Goal: Check status: Check status

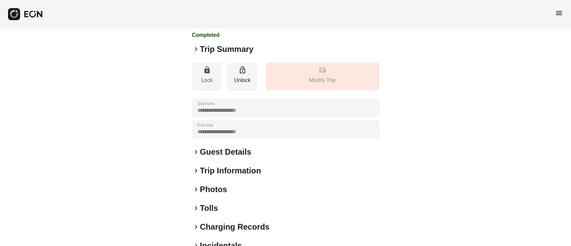
scroll to position [89, 0]
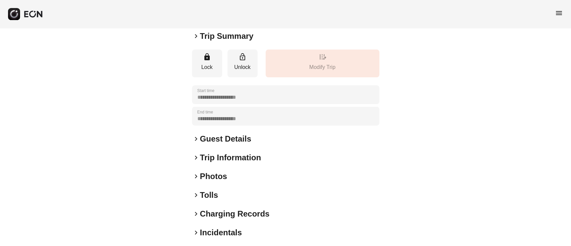
click at [208, 138] on h2 "Guest Details" at bounding box center [225, 139] width 51 height 11
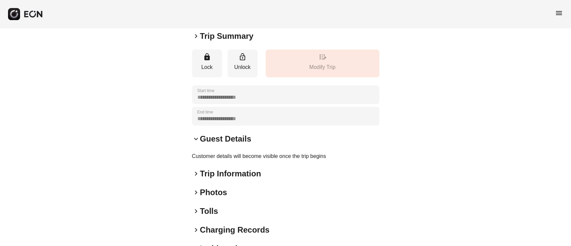
click at [207, 169] on h2 "Trip Information" at bounding box center [230, 173] width 61 height 11
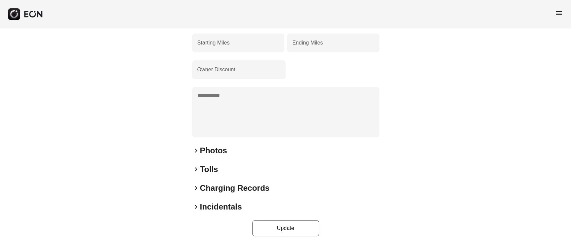
drag, startPoint x: 204, startPoint y: 149, endPoint x: 204, endPoint y: 139, distance: 10.0
click at [204, 139] on div "**********" at bounding box center [285, 15] width 187 height 441
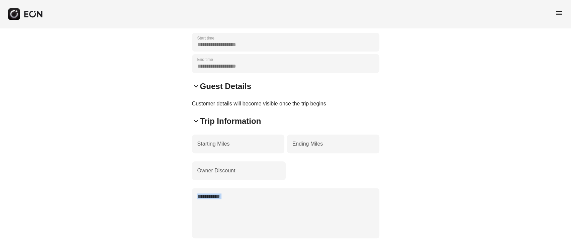
scroll to position [178, 0]
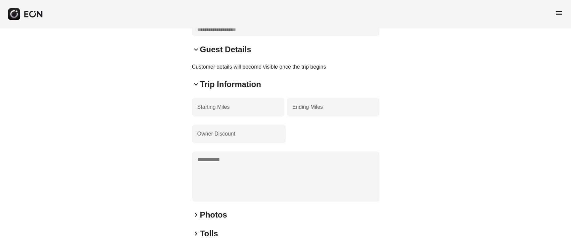
click at [212, 85] on h2 "Trip Information" at bounding box center [230, 84] width 61 height 11
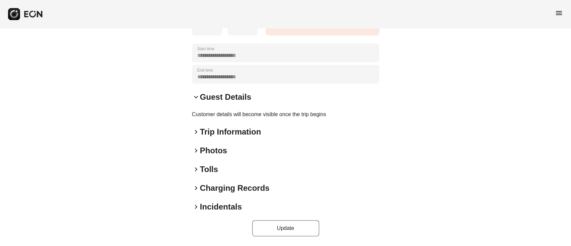
scroll to position [131, 0]
click at [215, 205] on h2 "Incidentals" at bounding box center [221, 206] width 42 height 11
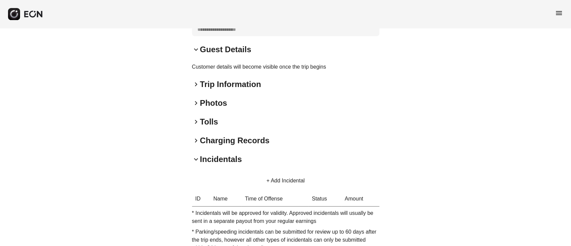
scroll to position [221, 0]
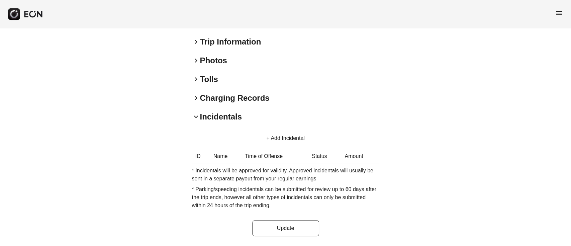
click at [210, 93] on h2 "Charging Records" at bounding box center [235, 98] width 70 height 11
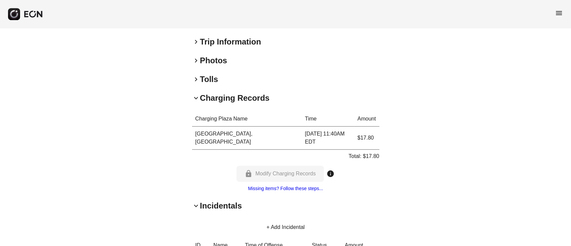
click at [210, 79] on h2 "Tolls" at bounding box center [209, 79] width 18 height 11
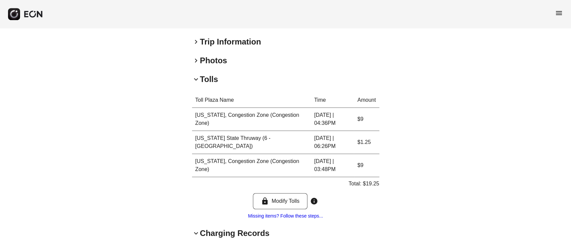
click at [209, 68] on div "**********" at bounding box center [285, 138] width 187 height 643
click at [211, 55] on h2 "Photos" at bounding box center [213, 60] width 27 height 11
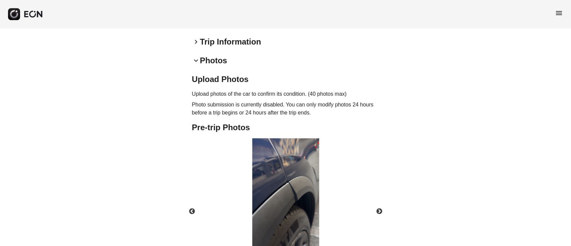
click at [214, 41] on h2 "Trip Information" at bounding box center [230, 41] width 61 height 11
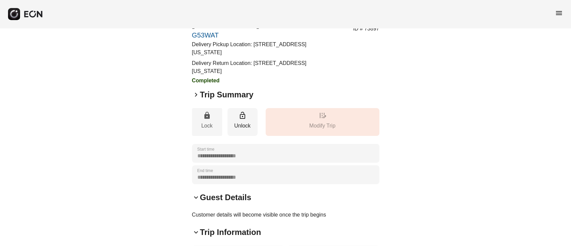
scroll to position [45, 0]
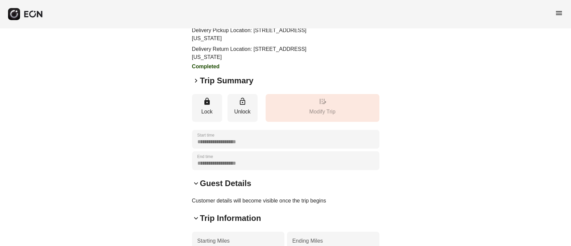
click at [207, 81] on h2 "Trip Summary" at bounding box center [227, 80] width 54 height 11
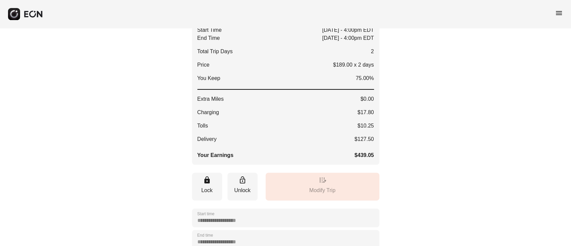
scroll to position [178, 0]
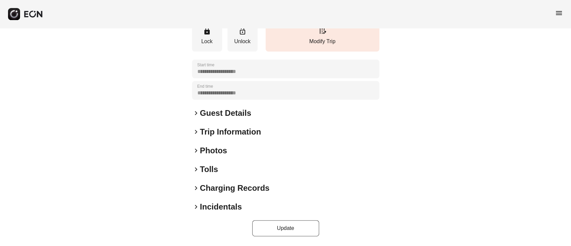
scroll to position [43, 0]
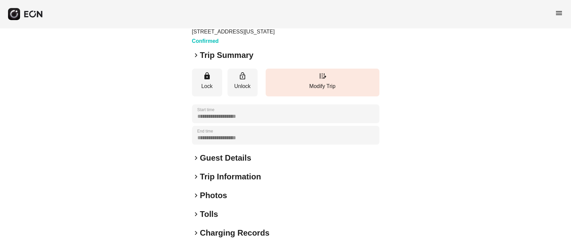
click at [223, 60] on div "**********" at bounding box center [285, 138] width 187 height 286
click at [223, 60] on h2 "Trip Summary" at bounding box center [227, 55] width 54 height 11
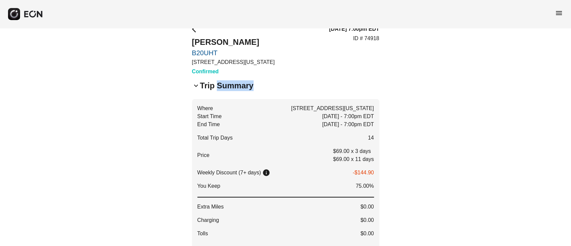
scroll to position [0, 0]
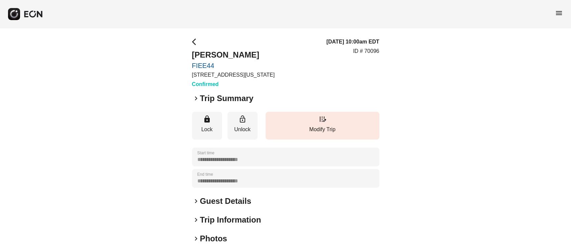
click at [214, 97] on h2 "Trip Summary" at bounding box center [227, 98] width 54 height 11
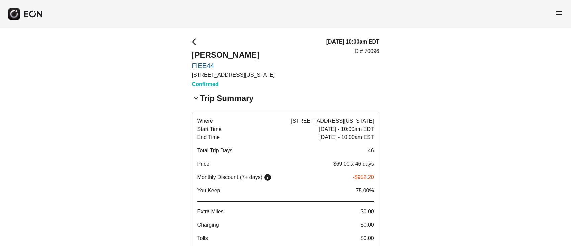
scroll to position [45, 0]
